Goal: Task Accomplishment & Management: Complete application form

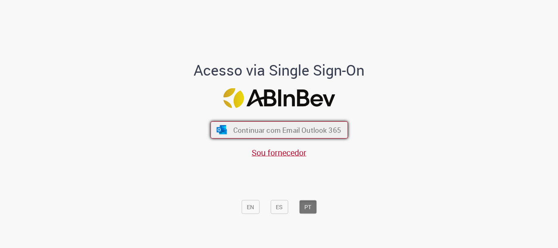
click at [225, 123] on button "Continuar com Email Outlook 365" at bounding box center [279, 129] width 138 height 17
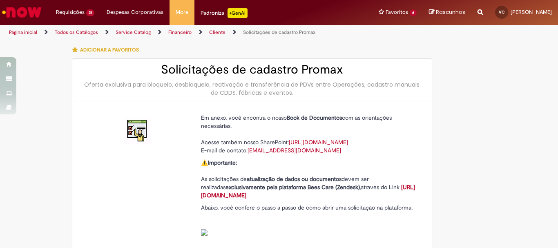
type input "**********"
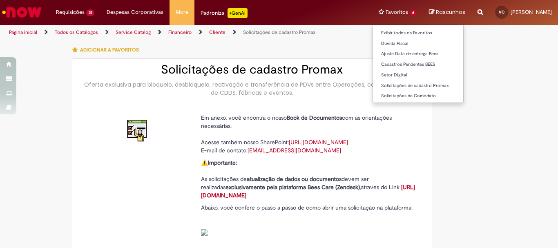
click at [383, 11] on li "Favoritos 6 Exibir todos os Favoritos Dúvida Fiscal Ajuste Data de entrega Bees…" at bounding box center [397, 12] width 50 height 25
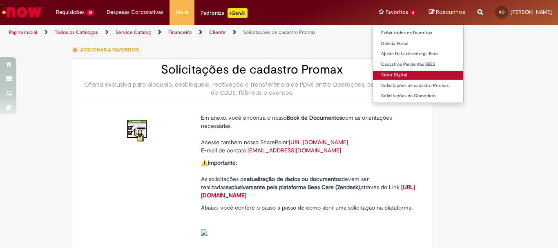
click at [384, 73] on link "Setor Digital" at bounding box center [418, 75] width 90 height 9
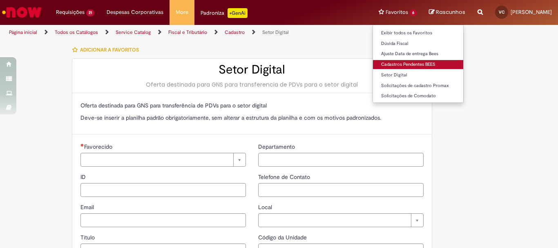
type input "**********"
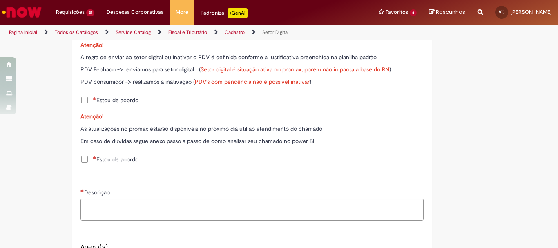
scroll to position [553, 0]
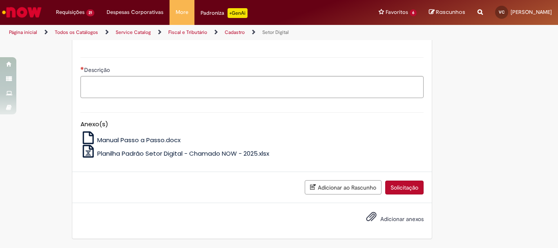
click at [164, 150] on span "Planilha Padrão Setor Digital - Chamado NOW - 2025.xlsx" at bounding box center [183, 153] width 172 height 9
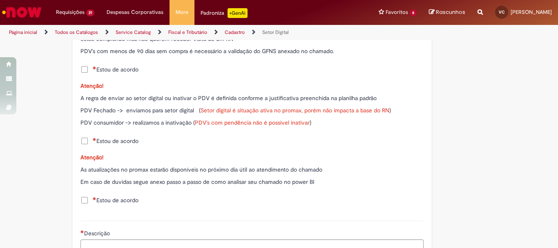
scroll to position [267, 0]
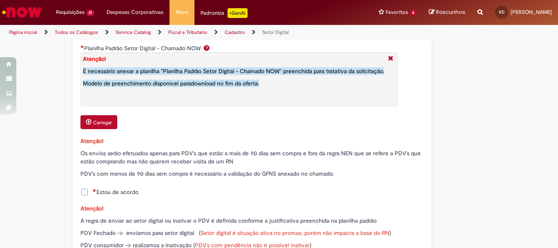
drag, startPoint x: 82, startPoint y: 191, endPoint x: 94, endPoint y: 187, distance: 12.4
click at [93, 191] on span "Estou de acordo" at bounding box center [116, 192] width 46 height 8
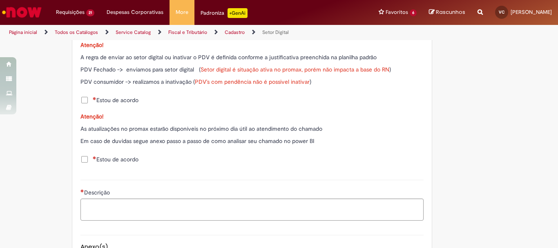
click at [93, 101] on span "Estou de acordo" at bounding box center [116, 100] width 46 height 8
click at [93, 160] on span "Estou de acordo" at bounding box center [116, 159] width 46 height 8
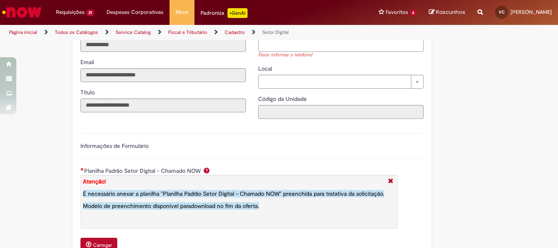
scroll to position [227, 0]
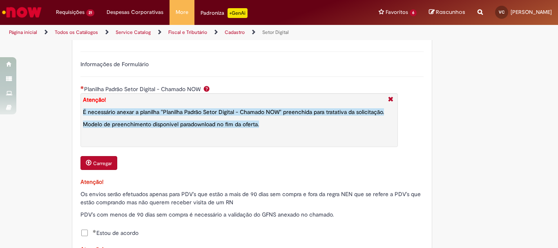
click at [101, 156] on div "Planilha Padrão Setor Digital - Chamado NOW Atenção! É necessário anexar a plan…" at bounding box center [251, 128] width 343 height 87
click at [97, 165] on small "Carregar" at bounding box center [102, 163] width 19 height 7
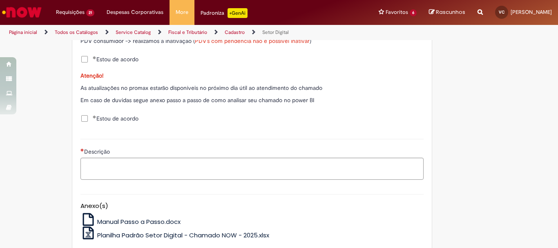
scroll to position [561, 0]
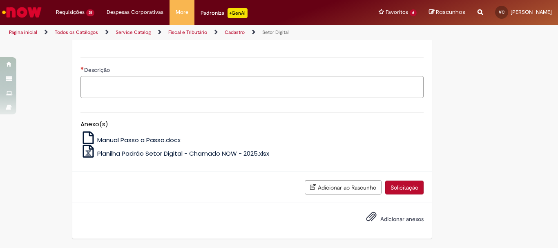
click at [116, 82] on textarea "Descrição" at bounding box center [251, 87] width 343 height 22
type textarea "**********"
click at [418, 185] on button "Solicitação" at bounding box center [404, 187] width 38 height 14
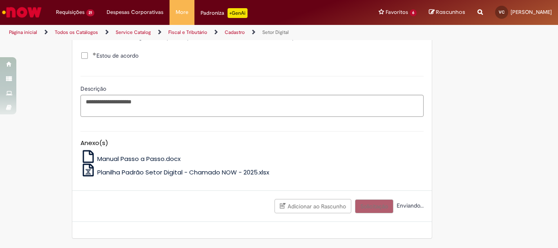
scroll to position [46, 0]
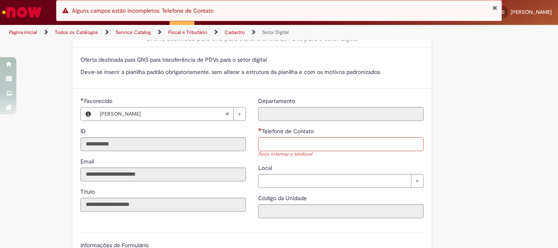
click at [292, 134] on span "Telefone de Contato" at bounding box center [288, 130] width 53 height 7
click at [292, 137] on input "Telefone de Contato" at bounding box center [340, 144] width 165 height 14
click at [305, 145] on input "Telefone de Contato" at bounding box center [340, 144] width 165 height 14
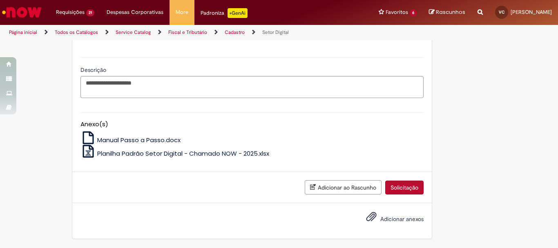
type input "**********"
click at [409, 191] on button "Solicitação" at bounding box center [404, 187] width 38 height 14
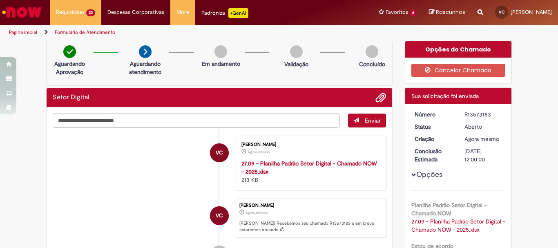
scroll to position [168, 0]
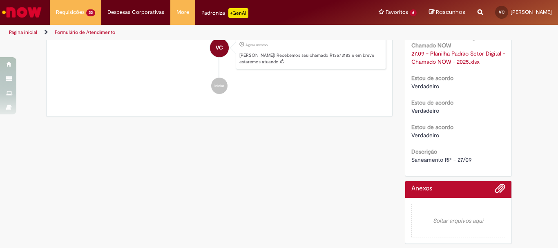
click at [448, 164] on div "Número R13573183 Status Aberto Criação Agora mesmo Agora mesmo Conclusão Estima…" at bounding box center [458, 56] width 107 height 240
click at [441, 158] on span "Saneamento RP - 27/09" at bounding box center [441, 159] width 60 height 7
copy div "Saneamento RP - 27/09"
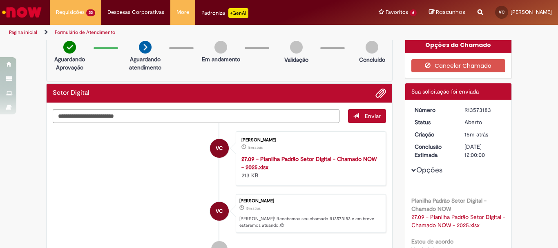
scroll to position [0, 0]
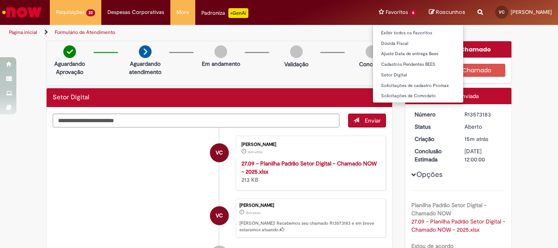
click at [386, 20] on li "Favoritos 6 Exibir todos os Favoritos Dúvida Fiscal Ajuste Data de entrega Bees…" at bounding box center [397, 12] width 50 height 25
click at [383, 8] on li "Favoritos 6 Exibir todos os Favoritos Dúvida Fiscal Ajuste Data de entrega Bees…" at bounding box center [397, 12] width 50 height 25
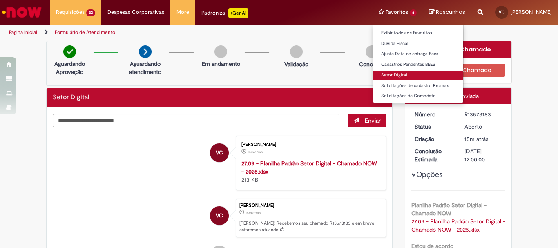
click at [401, 75] on link "Setor Digital" at bounding box center [418, 75] width 90 height 9
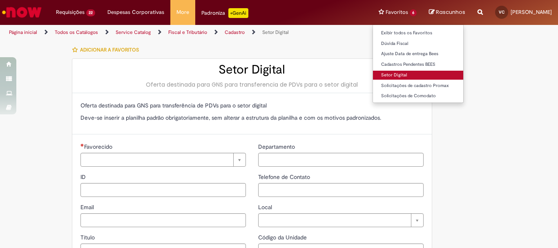
type input "**********"
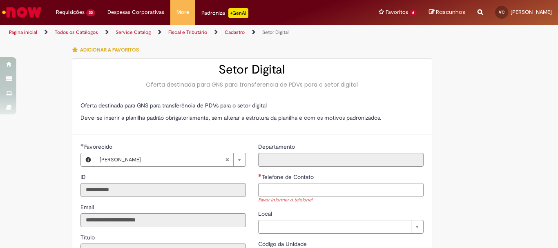
click at [364, 192] on input "Telefone de Contato" at bounding box center [340, 190] width 165 height 14
click at [364, 190] on input "Telefone de Contato" at bounding box center [340, 190] width 165 height 14
type input "**********"
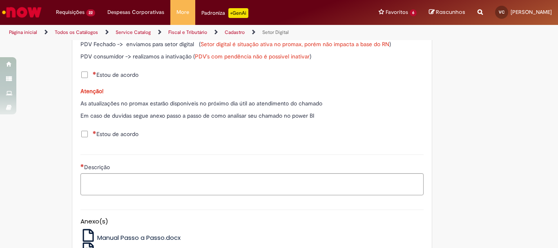
scroll to position [531, 0]
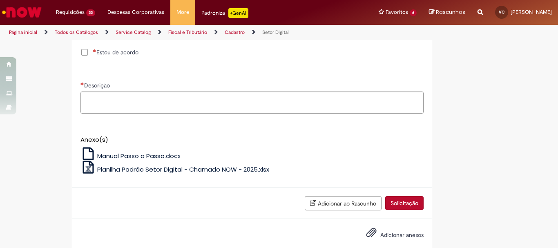
drag, startPoint x: 186, startPoint y: 174, endPoint x: 189, endPoint y: 170, distance: 4.8
click at [187, 172] on div "Anexo(s) Manual Passo a Passo.docx Planilha Padrão Setor Digital - Chamado NOW …" at bounding box center [251, 150] width 355 height 60
click at [189, 170] on span "Planilha Padrão Setor Digital - Chamado NOW - 2025.xlsx" at bounding box center [183, 169] width 172 height 9
click at [136, 91] on div "Descrição" at bounding box center [251, 86] width 343 height 10
click at [154, 106] on textarea "Descrição" at bounding box center [251, 102] width 343 height 22
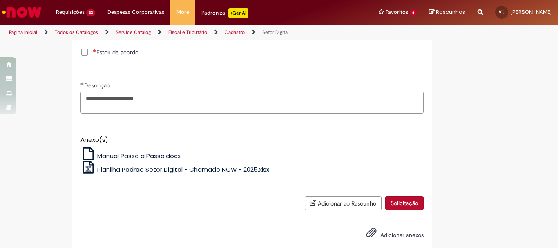
scroll to position [327, 0]
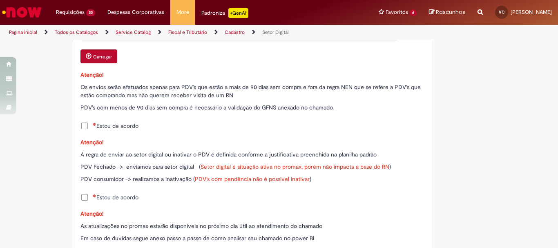
type textarea "**********"
click at [105, 125] on span "Estou de acordo" at bounding box center [116, 126] width 46 height 8
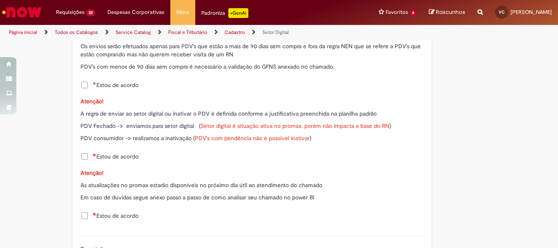
scroll to position [449, 0]
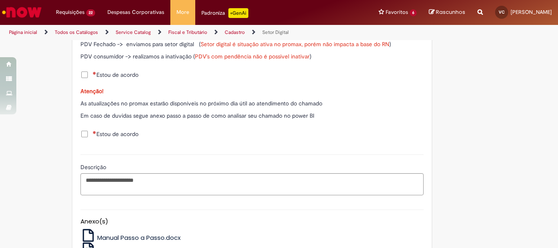
click at [108, 76] on span "Estou de acordo" at bounding box center [116, 75] width 46 height 8
click at [112, 130] on span "Estou de acordo" at bounding box center [116, 134] width 46 height 8
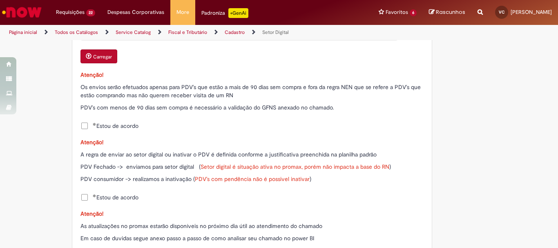
click at [96, 60] on button "Carregar" at bounding box center [98, 56] width 37 height 14
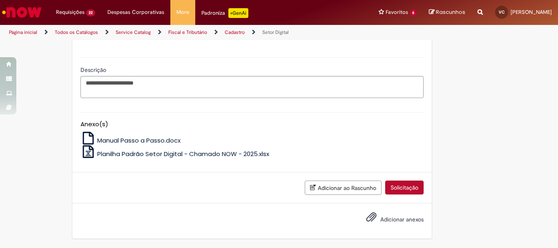
click at [401, 183] on button "Solicitação" at bounding box center [404, 187] width 38 height 14
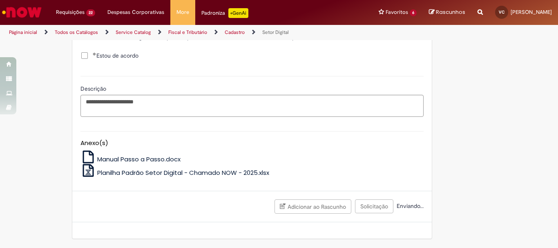
scroll to position [536, 0]
drag, startPoint x: 180, startPoint y: 104, endPoint x: 75, endPoint y: 102, distance: 104.6
click at [76, 103] on div "**********" at bounding box center [251, 95] width 355 height 55
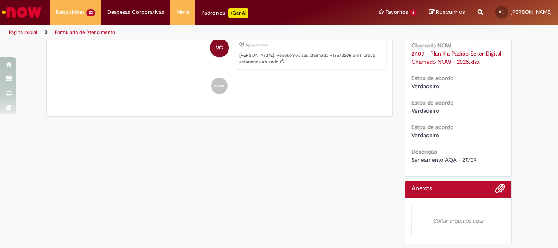
scroll to position [4, 0]
